Goal: Book appointment/travel/reservation

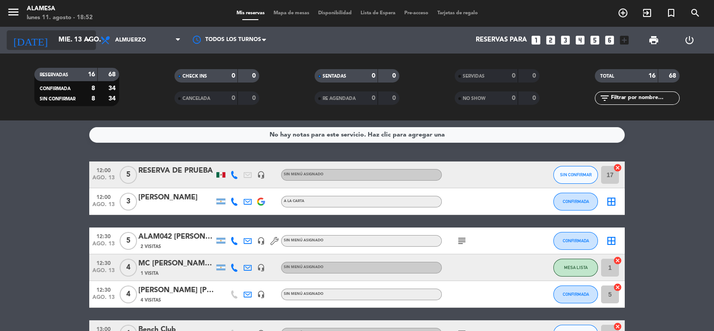
click at [66, 47] on input "mié. 13 ago." at bounding box center [97, 40] width 86 height 17
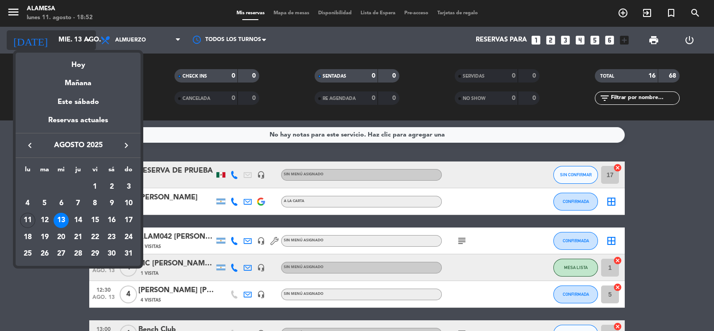
click at [67, 46] on div at bounding box center [357, 165] width 714 height 331
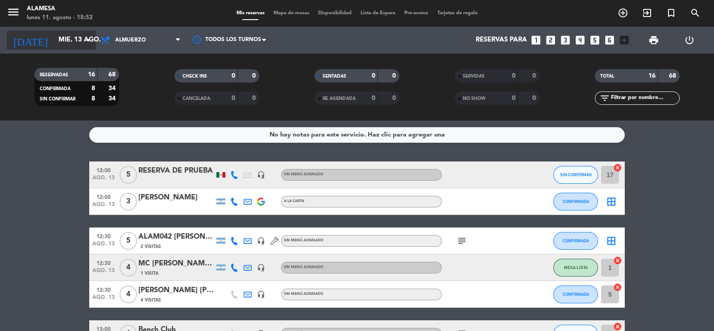
click at [62, 46] on input "mié. 13 ago." at bounding box center [97, 40] width 86 height 17
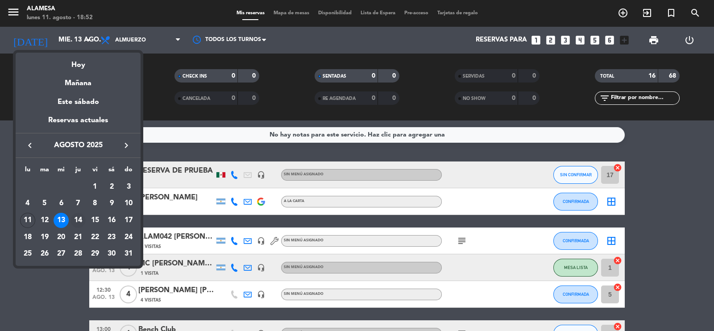
click at [80, 219] on div "14" at bounding box center [77, 220] width 15 height 15
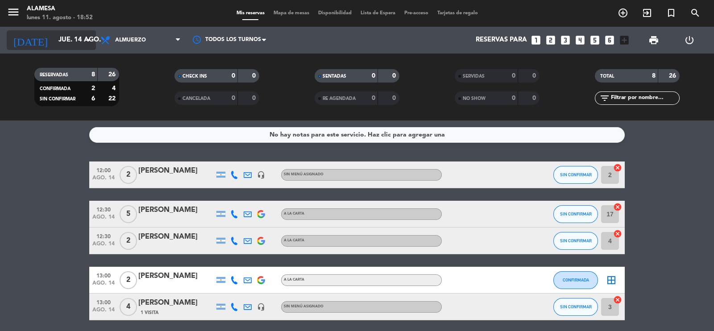
click at [54, 40] on input "jue. 14 ago." at bounding box center [97, 40] width 86 height 17
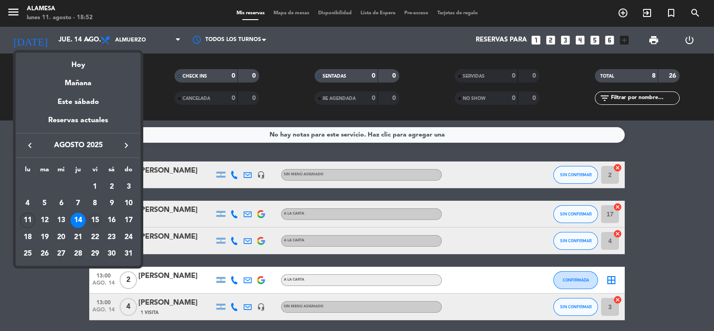
click at [94, 216] on div "15" at bounding box center [94, 220] width 15 height 15
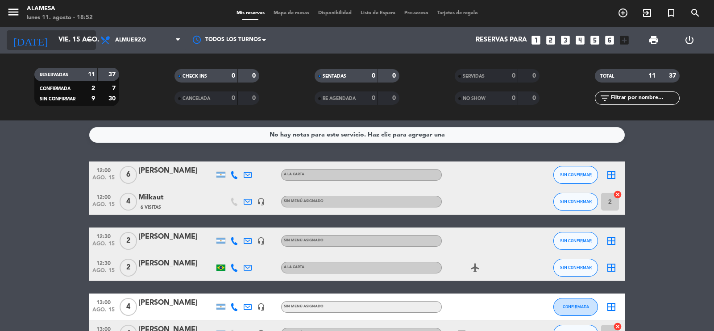
click at [54, 41] on input "vie. 15 ago." at bounding box center [97, 40] width 86 height 17
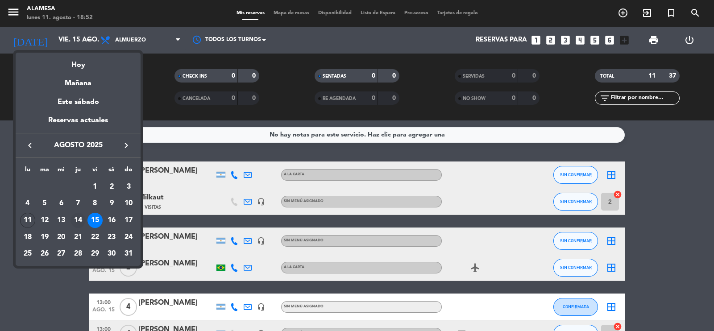
click at [80, 221] on div "14" at bounding box center [77, 220] width 15 height 15
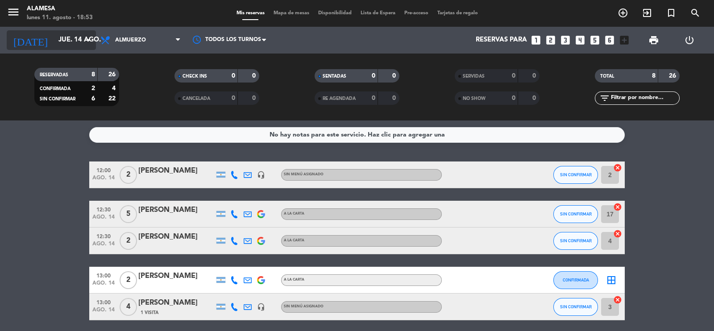
click at [54, 33] on input "jue. 14 ago." at bounding box center [97, 40] width 86 height 17
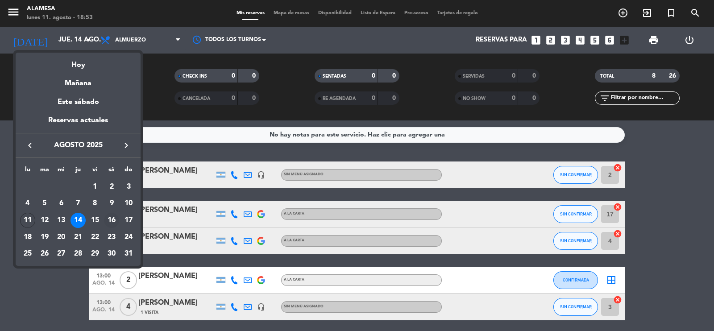
click at [110, 219] on div "16" at bounding box center [111, 220] width 15 height 15
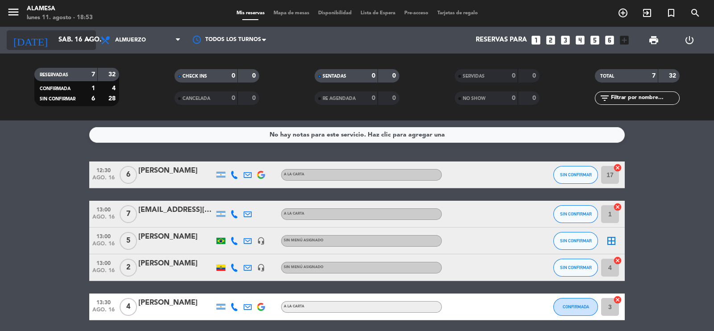
click at [60, 41] on input "sáb. 16 ago." at bounding box center [97, 40] width 86 height 17
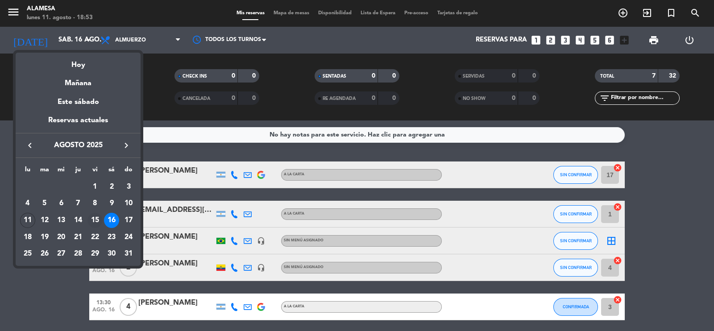
click at [95, 217] on div "15" at bounding box center [94, 220] width 15 height 15
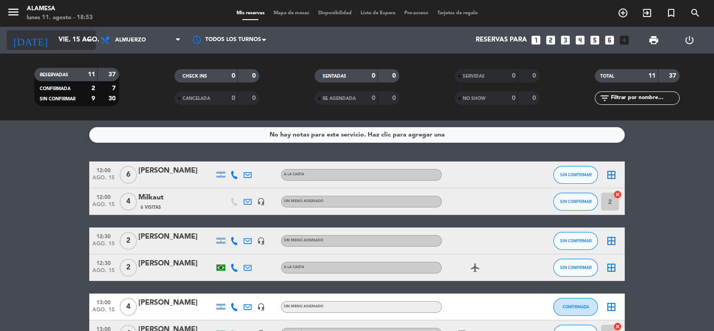
click at [56, 43] on input "vie. 15 ago." at bounding box center [97, 40] width 86 height 17
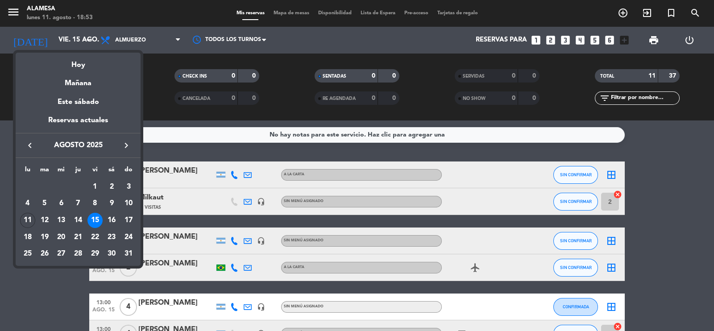
click at [124, 217] on div "17" at bounding box center [128, 220] width 15 height 15
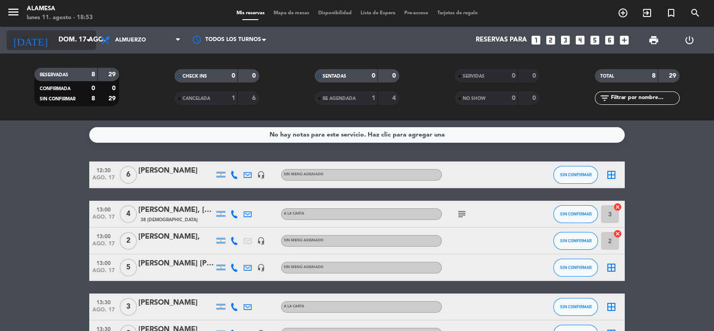
click at [64, 42] on input "dom. 17 ago." at bounding box center [97, 40] width 86 height 17
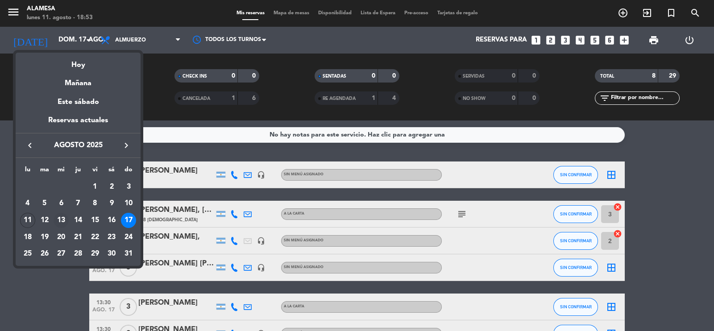
click at [62, 222] on div "13" at bounding box center [61, 220] width 15 height 15
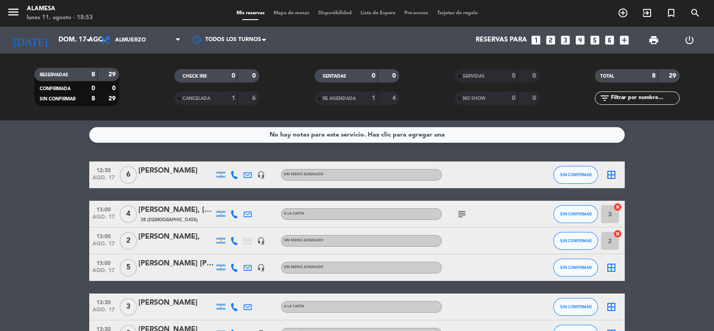
type input "mié. 13 ago."
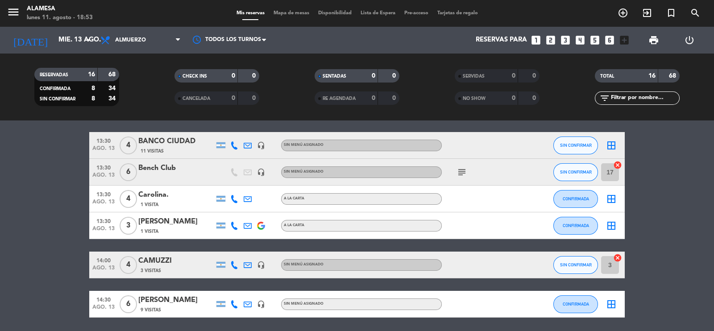
scroll to position [365, 0]
